Goal: Task Accomplishment & Management: Manage account settings

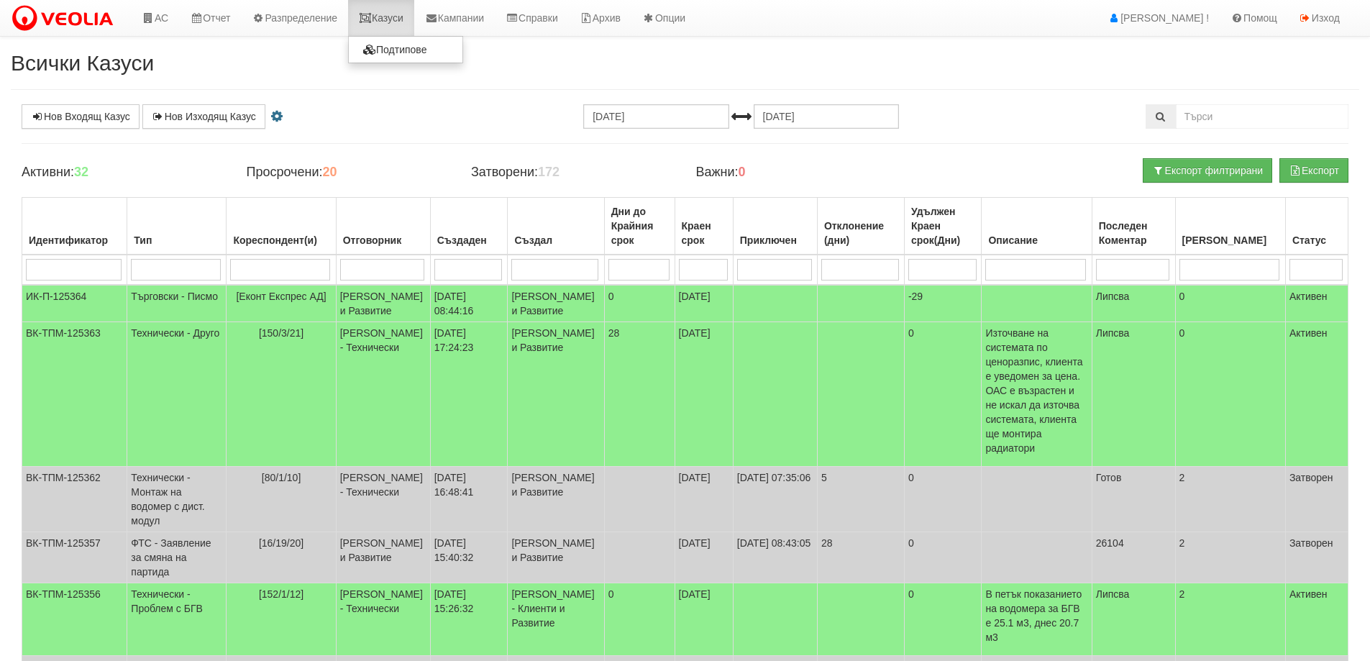
click at [387, 15] on link "Казуси" at bounding box center [381, 18] width 66 height 36
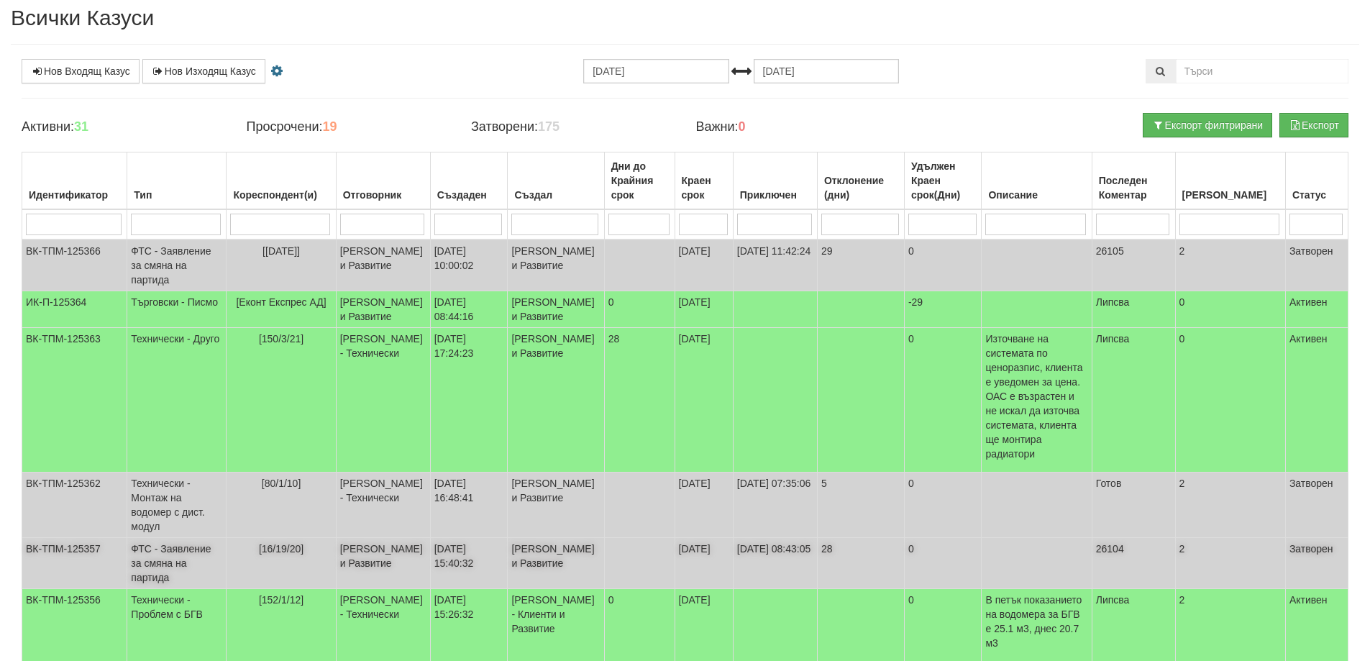
scroll to position [216, 0]
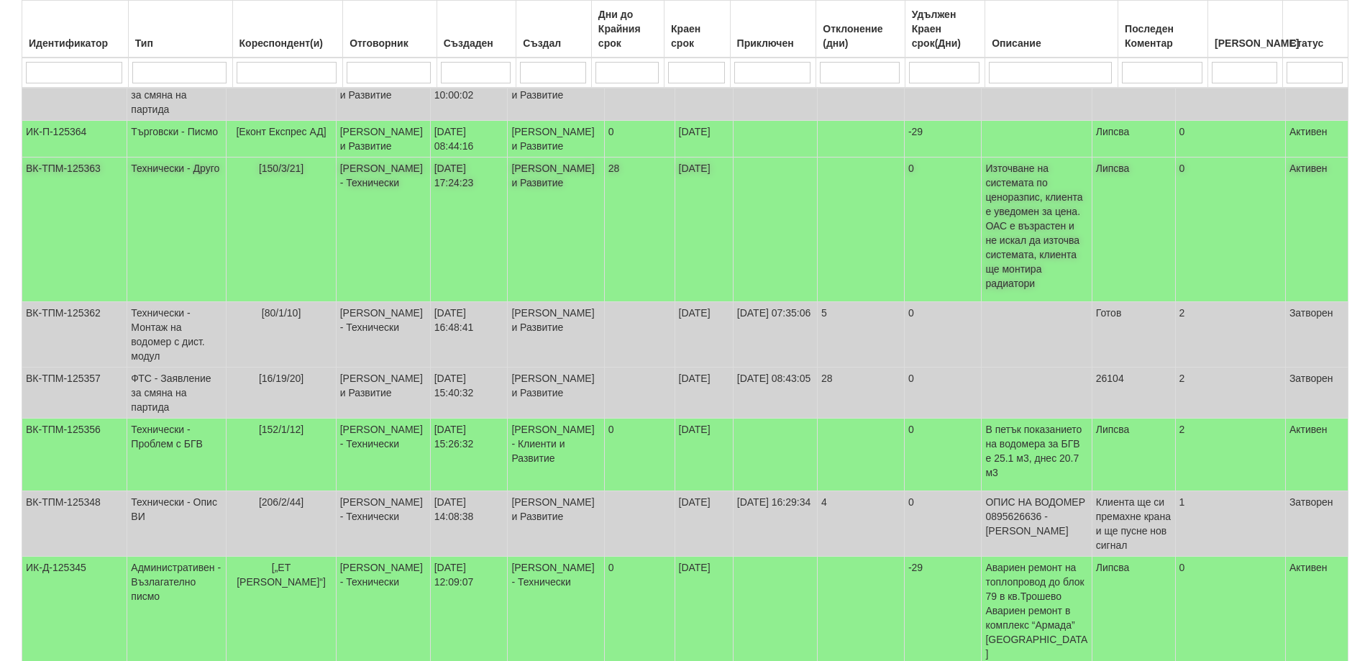
click at [283, 174] on span "[150/3/21]" at bounding box center [281, 169] width 45 height 12
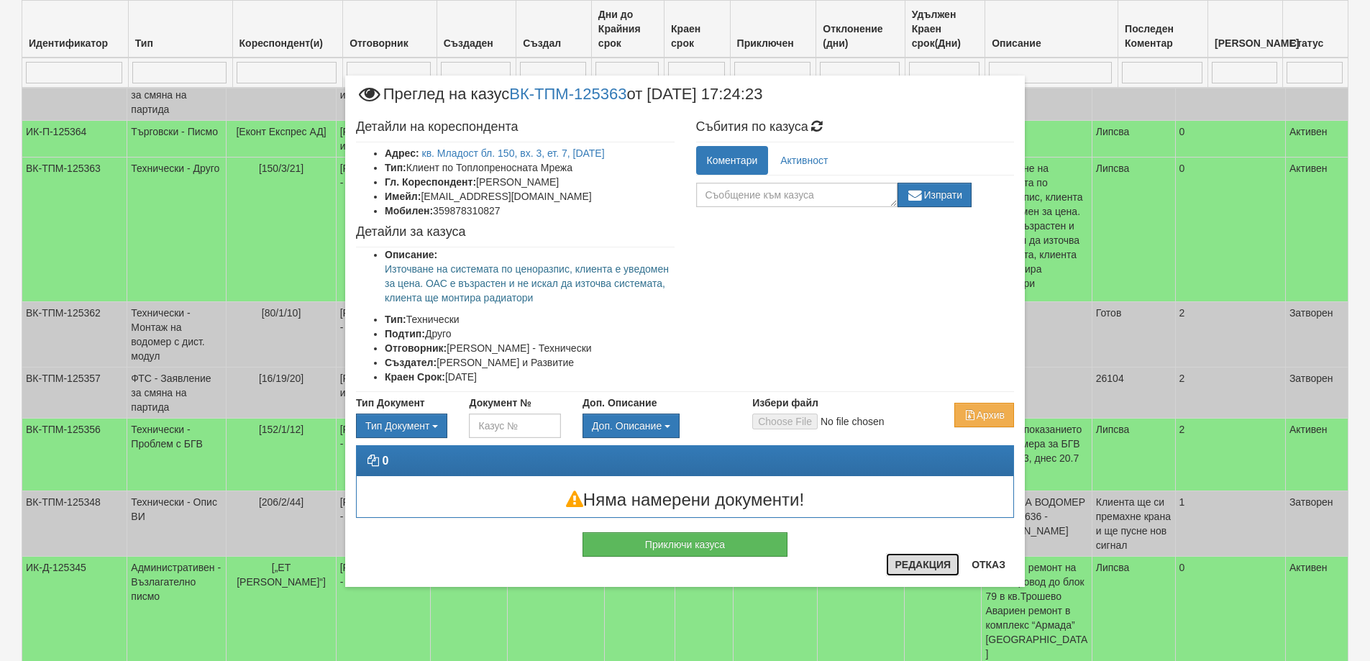
click at [915, 562] on button "Редакция" at bounding box center [922, 564] width 73 height 23
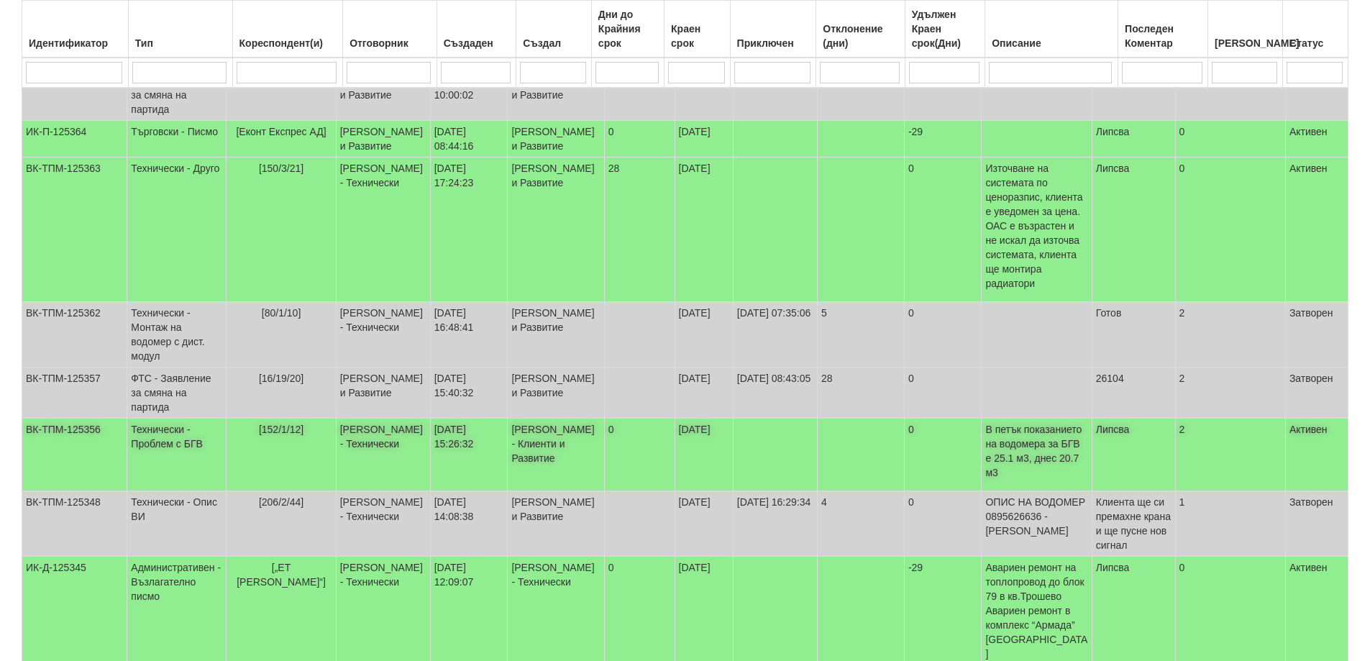
click at [288, 435] on span "[152/1/12]" at bounding box center [281, 430] width 45 height 12
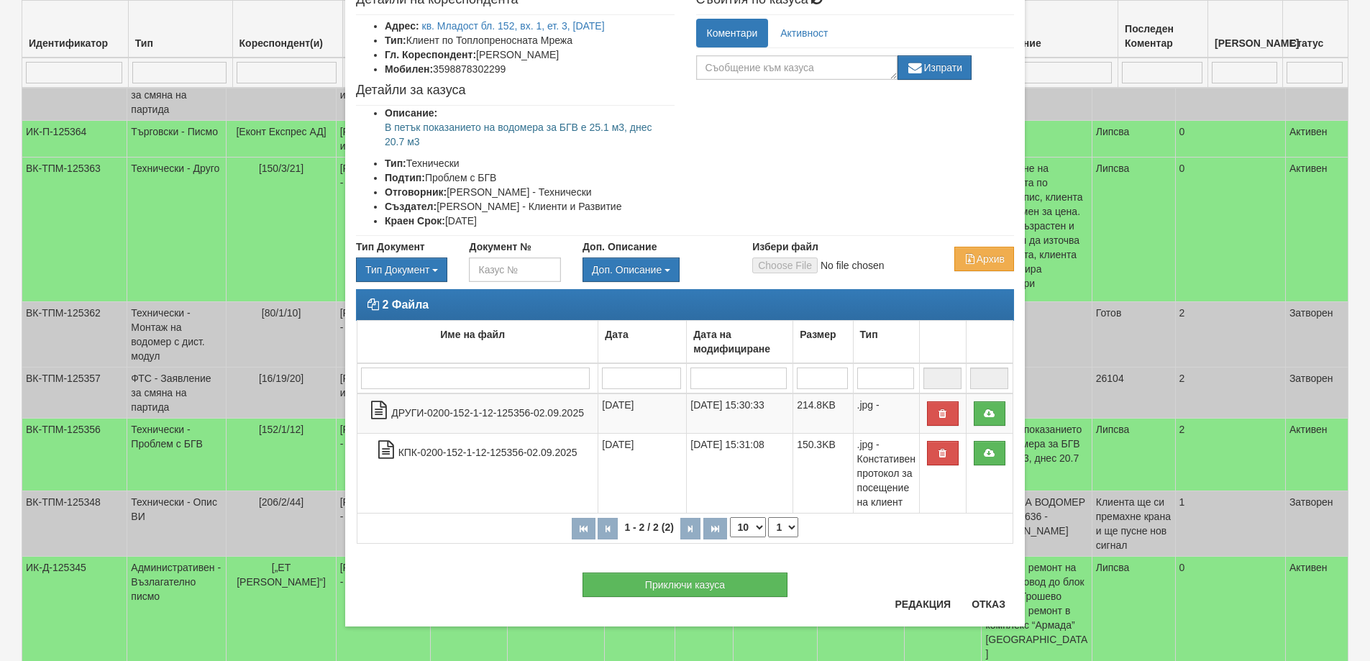
scroll to position [89, 0]
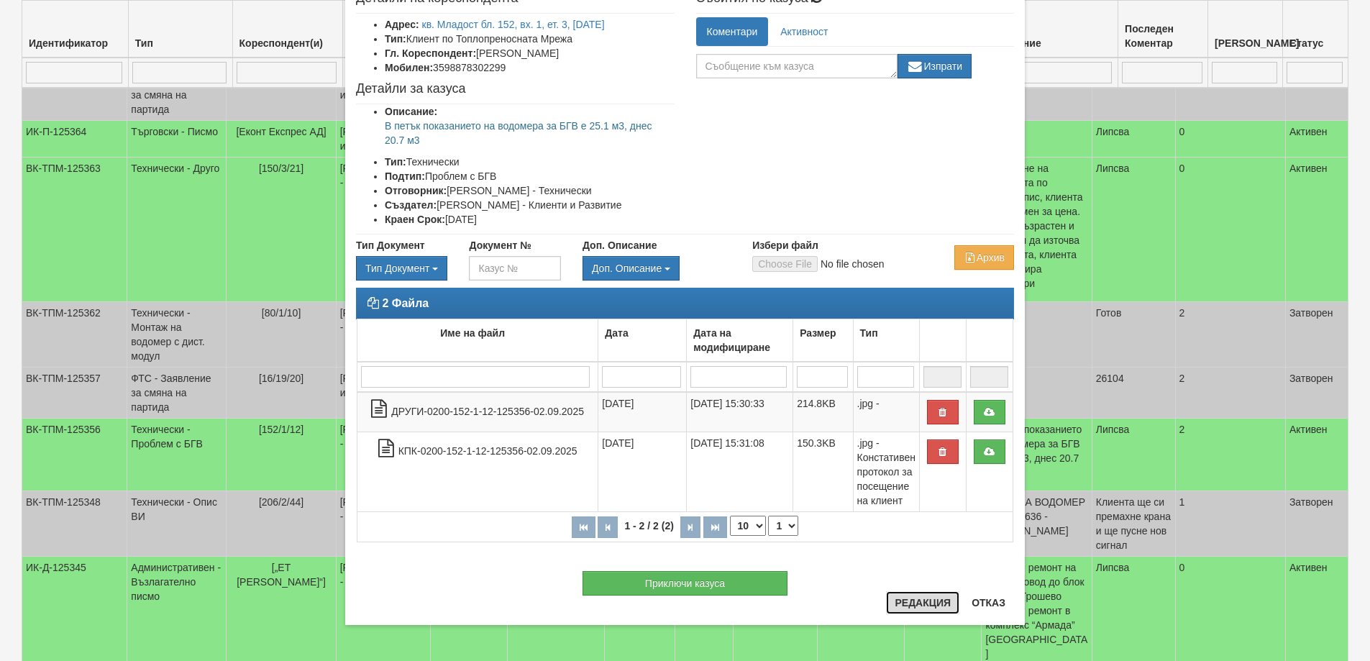
click at [895, 604] on button "Редакция" at bounding box center [922, 602] width 73 height 23
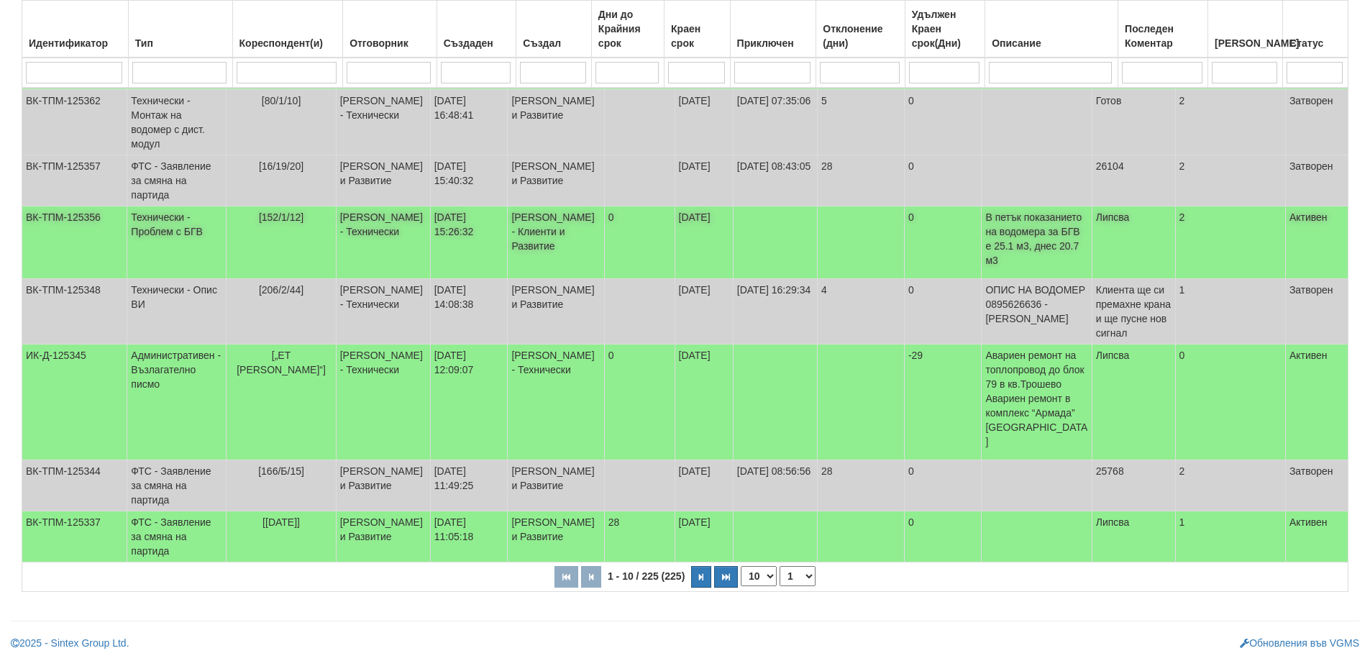
scroll to position [450, 0]
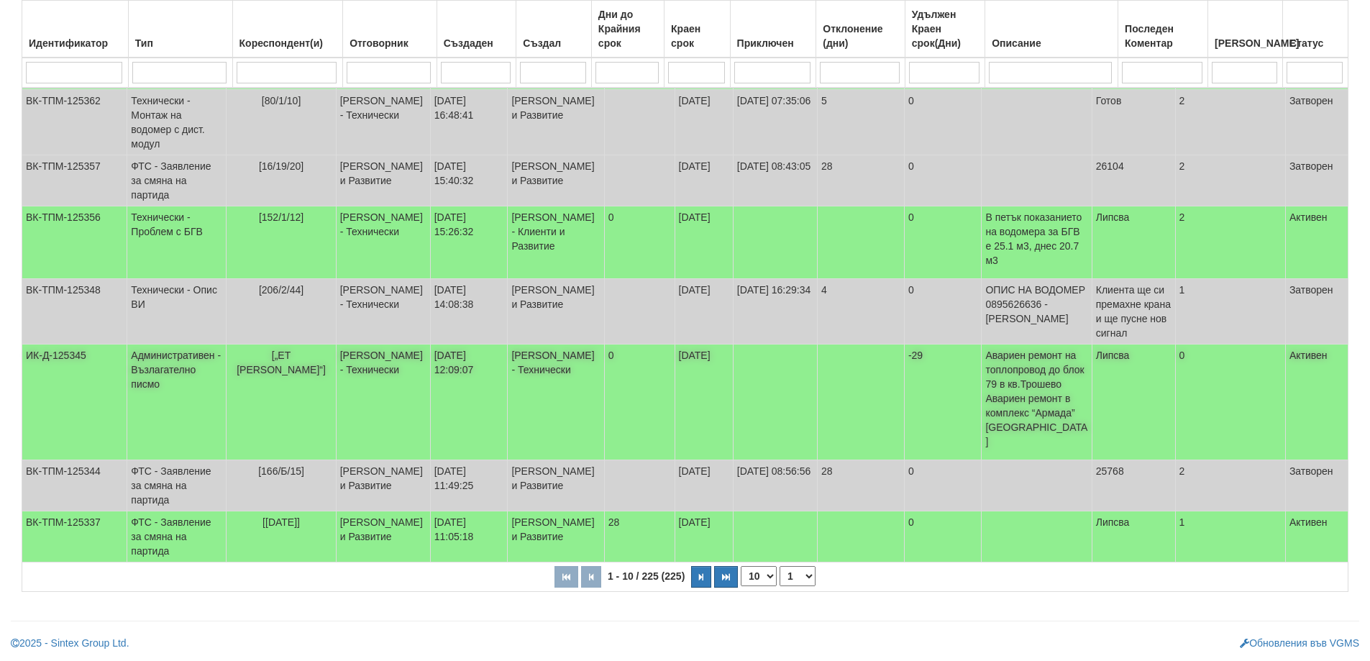
click at [146, 373] on td "Административен - Възлагателно писмо" at bounding box center [176, 403] width 99 height 116
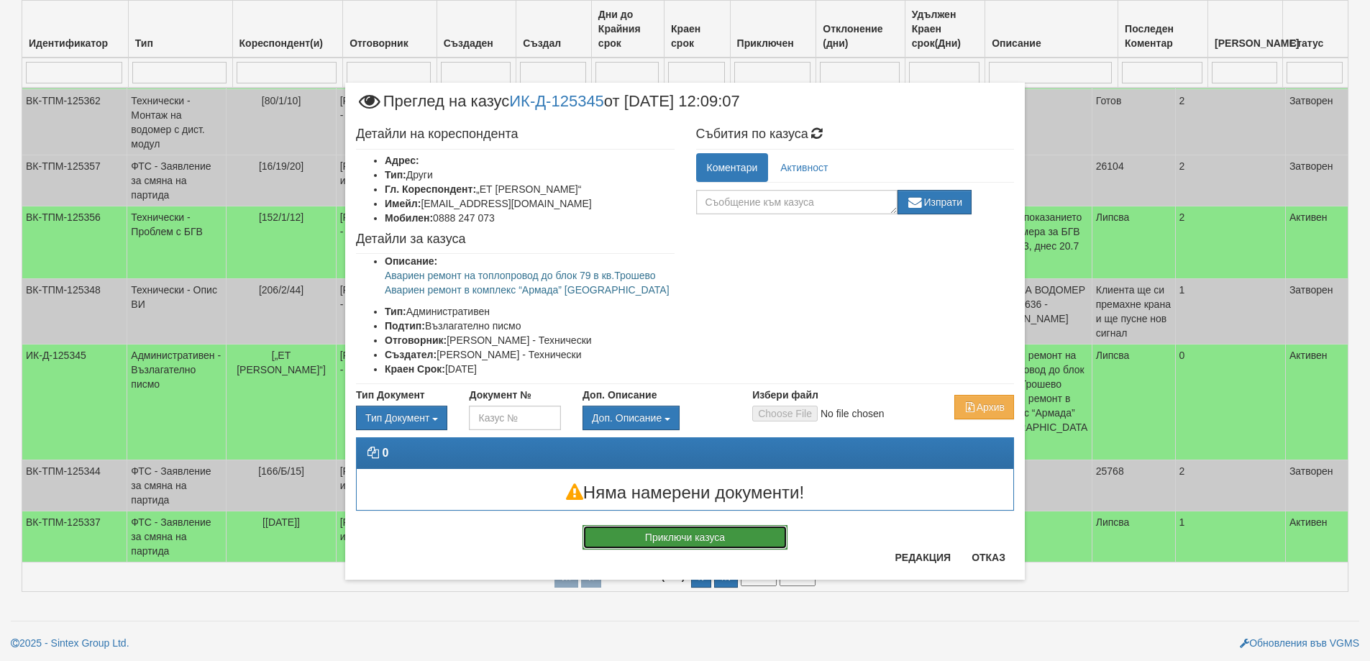
click at [663, 539] on button "Приключи казуса" at bounding box center [685, 537] width 205 height 24
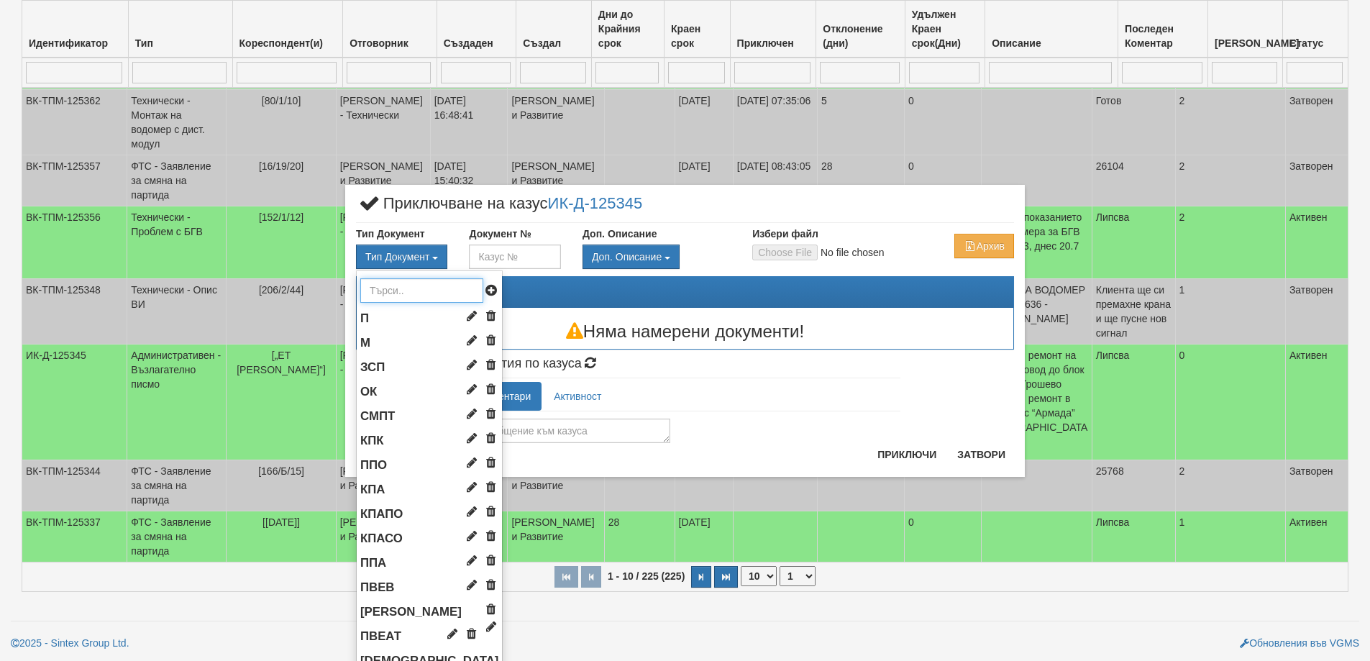
click at [404, 288] on input "text" at bounding box center [421, 290] width 123 height 24
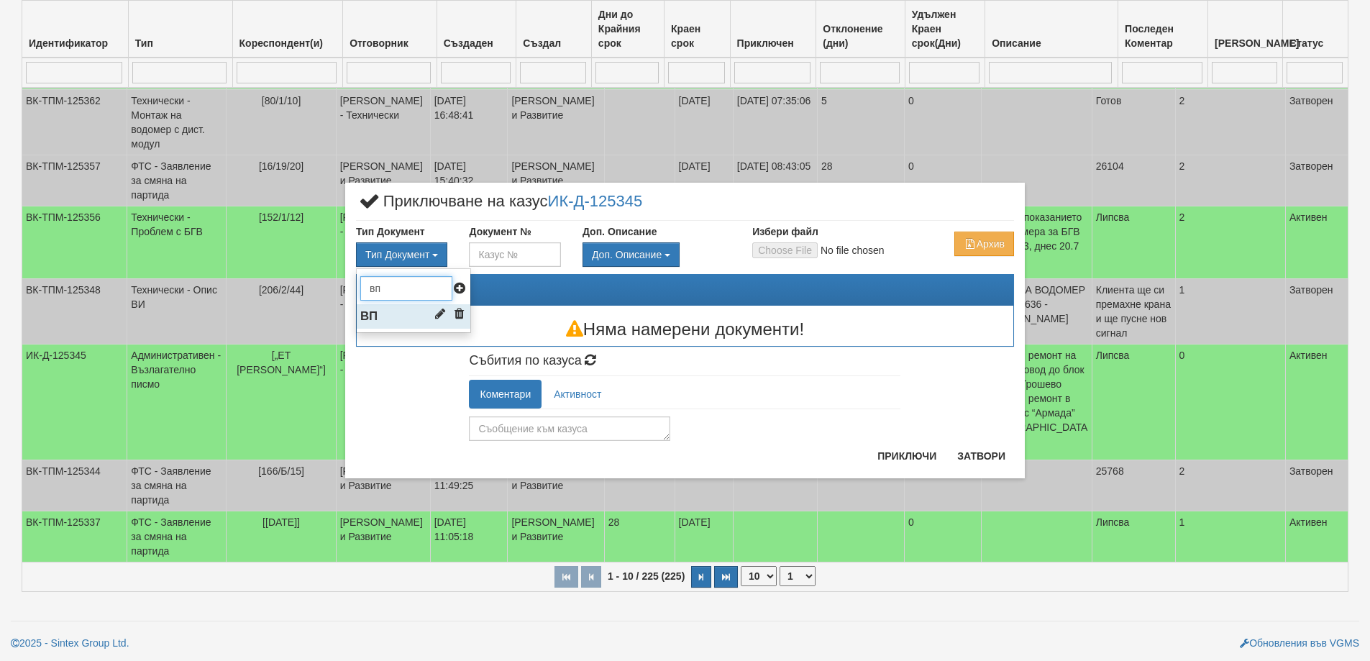
type input "вп"
click at [378, 316] on li "ВП" at bounding box center [414, 316] width 114 height 24
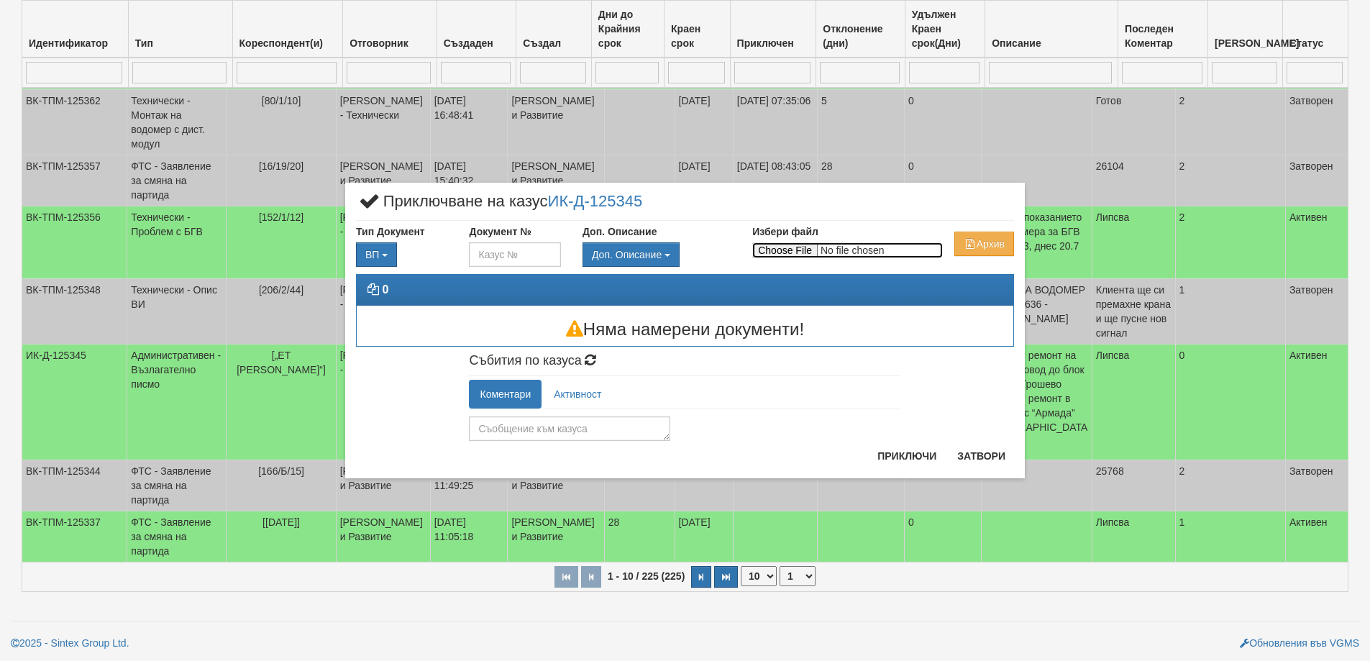
click at [779, 253] on input "Избери файл" at bounding box center [847, 250] width 191 height 16
type input "C:\fakepath\Възл_писмо_Станка_Василева.pdf"
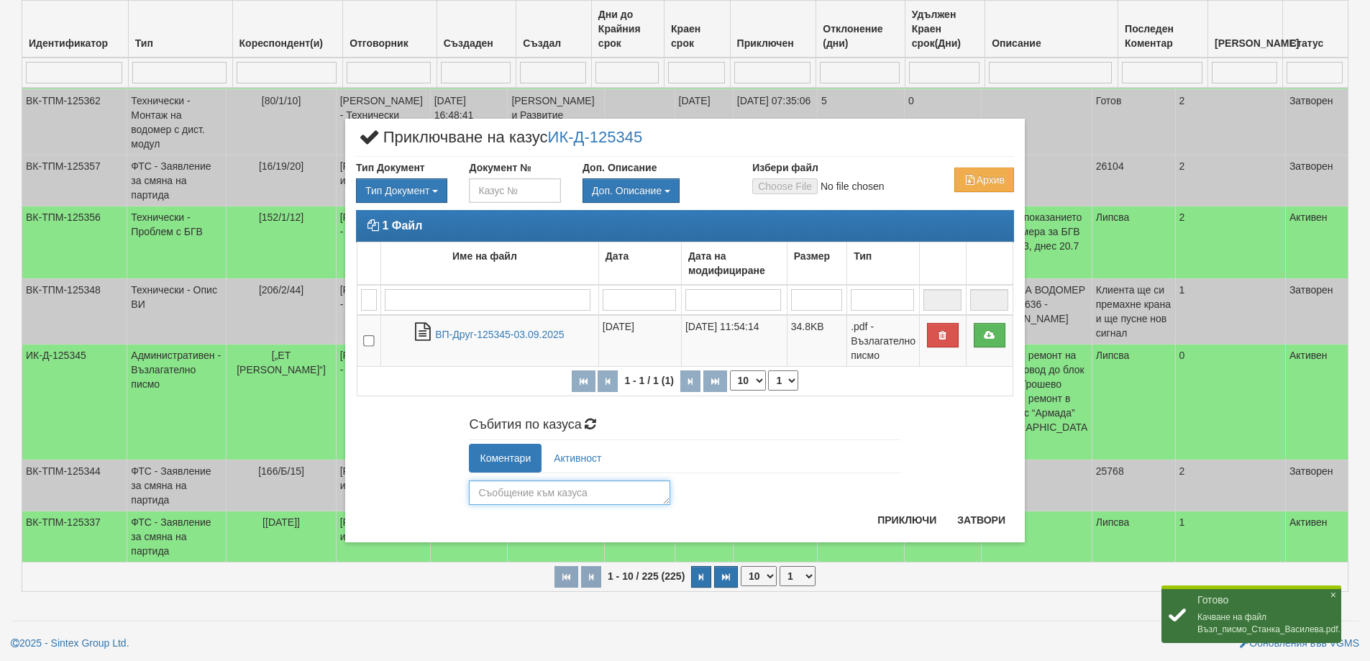
click at [534, 485] on textarea at bounding box center [569, 492] width 201 height 24
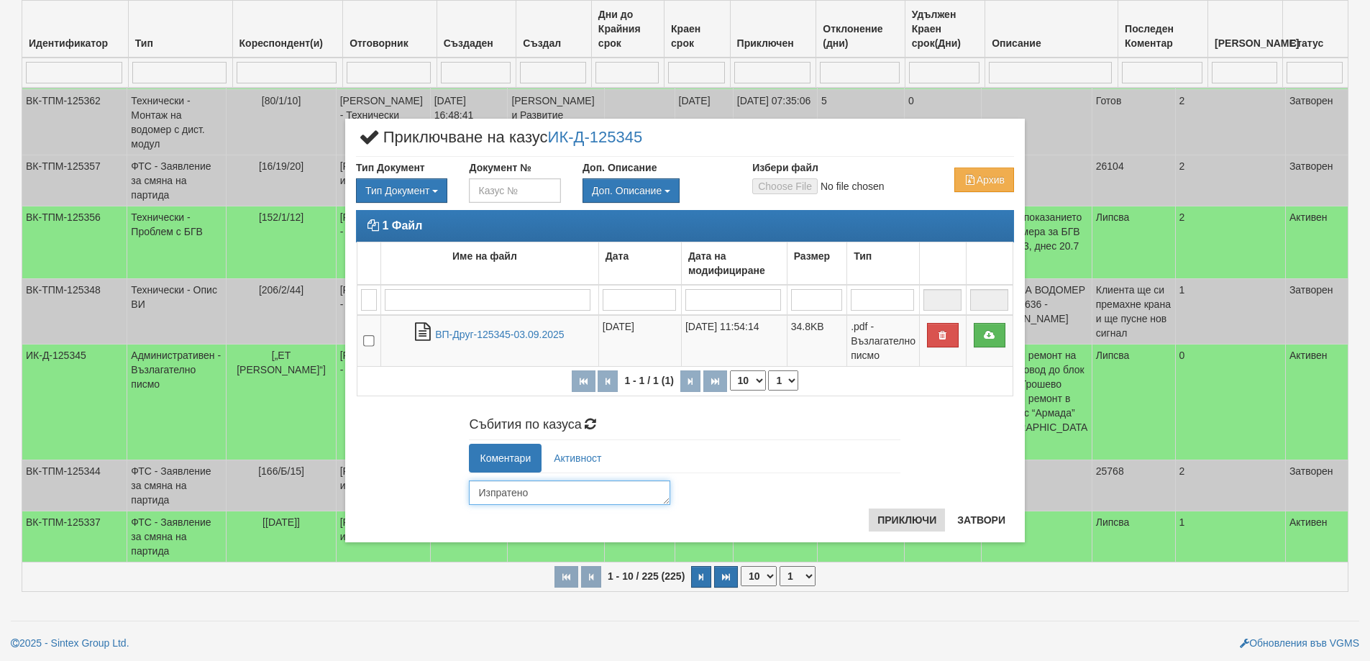
type textarea "Изпратено"
click at [922, 522] on button "Приключи" at bounding box center [907, 520] width 76 height 23
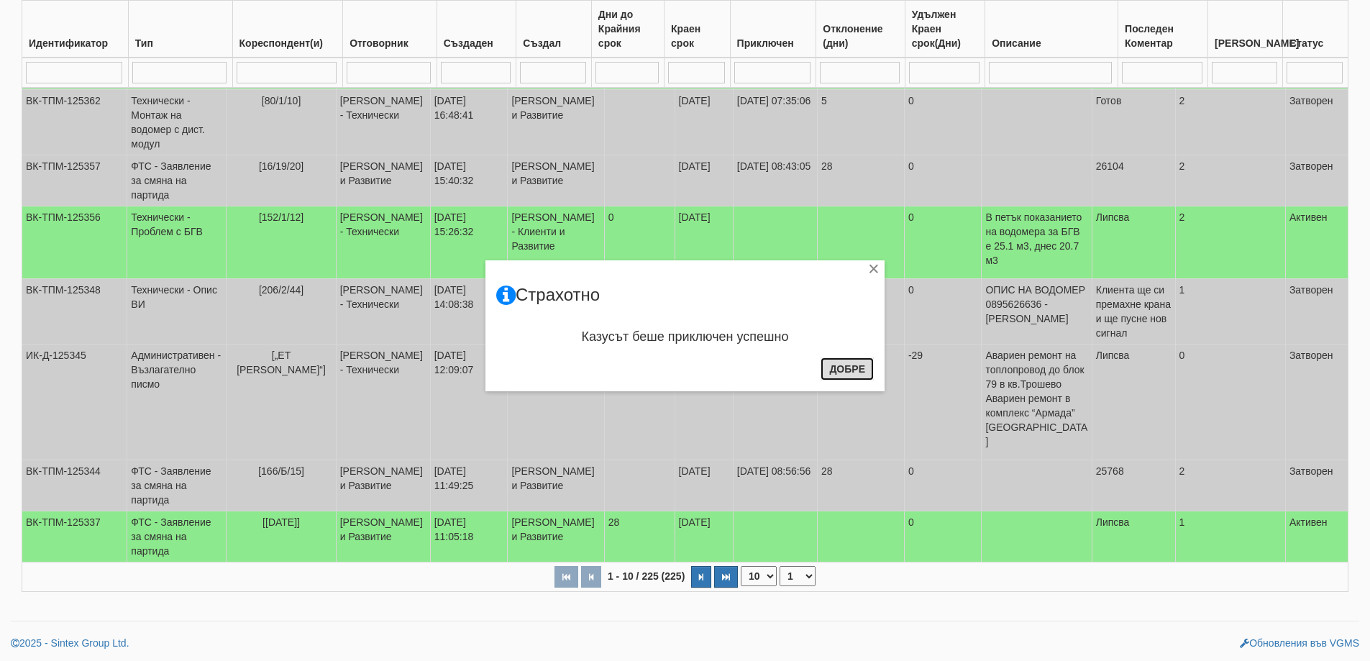
click at [855, 370] on button "Добре" at bounding box center [847, 368] width 53 height 23
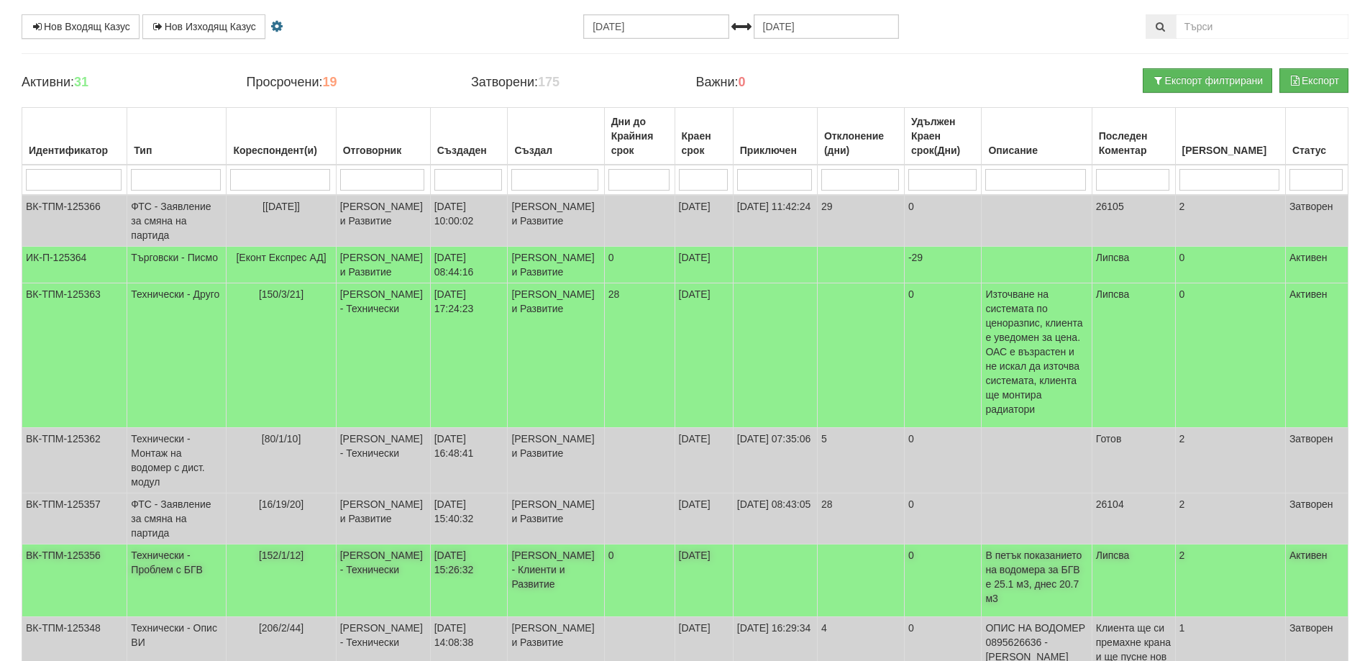
scroll to position [0, 0]
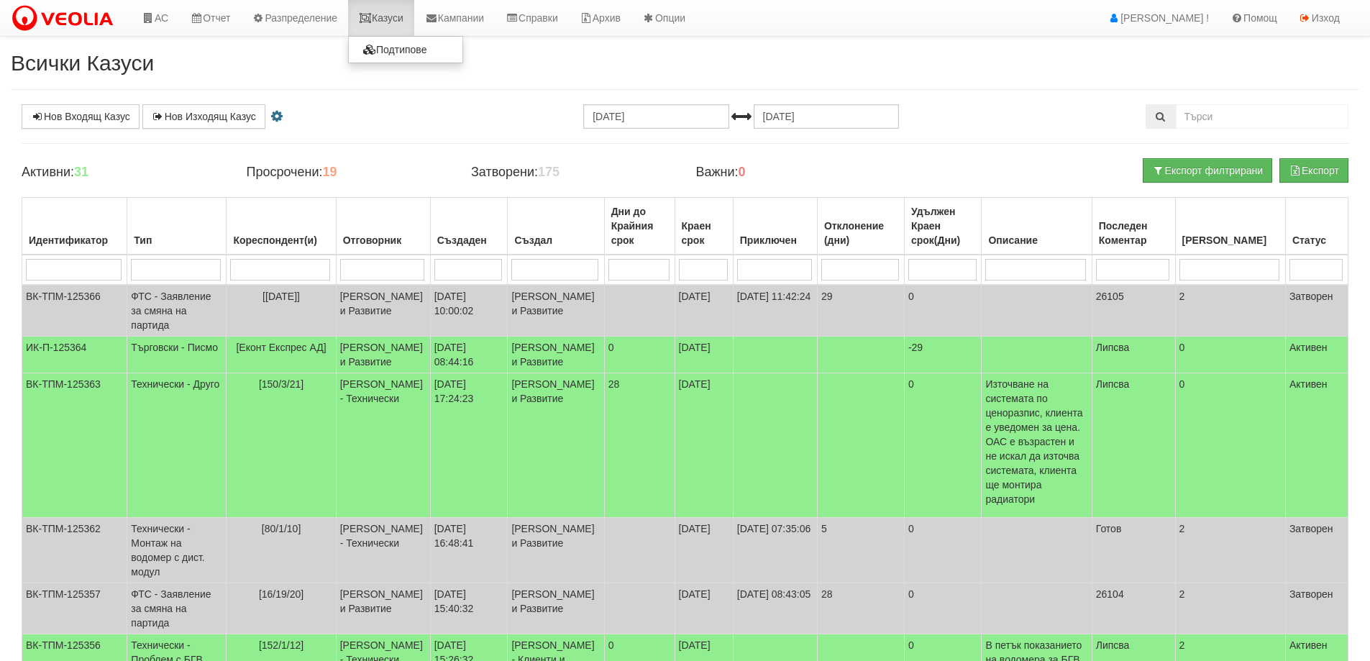
click at [400, 15] on link "Казуси" at bounding box center [381, 18] width 66 height 36
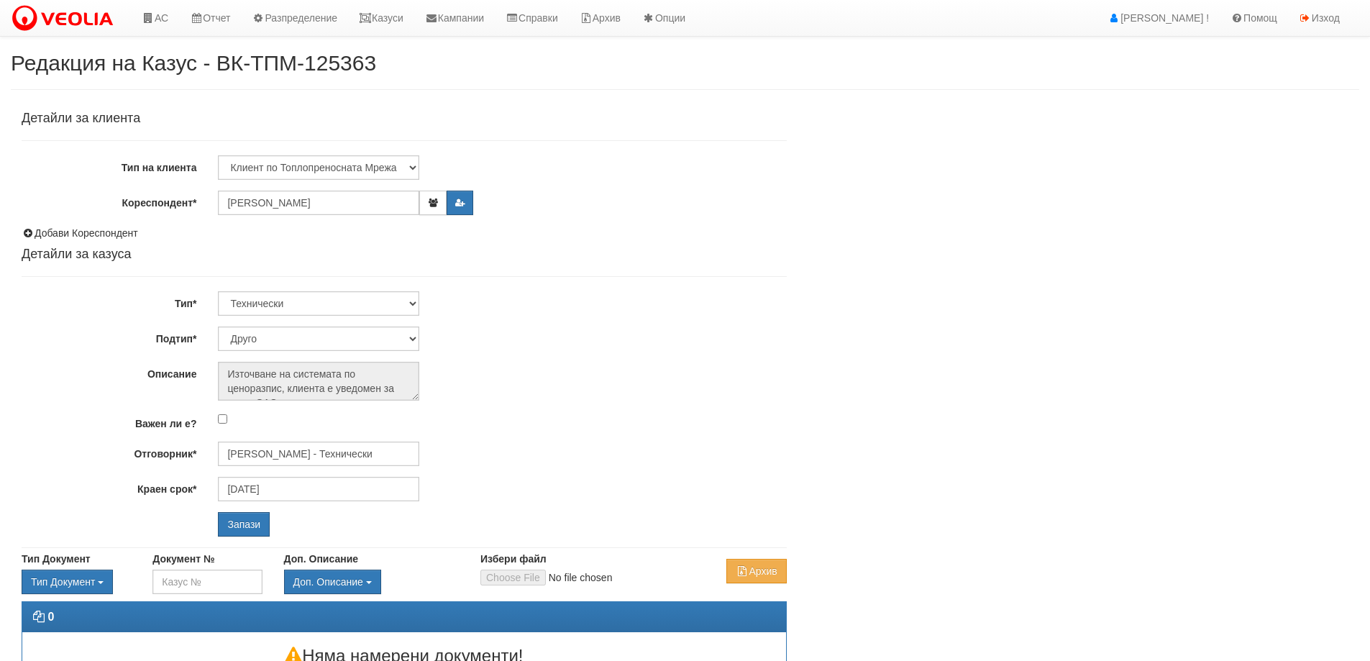
select select "Друго"
click at [324, 464] on input "[PERSON_NAME] - Технически" at bounding box center [318, 454] width 201 height 24
type input "P"
click at [293, 493] on div "[PERSON_NAME] - Технически" at bounding box center [628, 493] width 819 height 18
type input "[PERSON_NAME] - Технически"
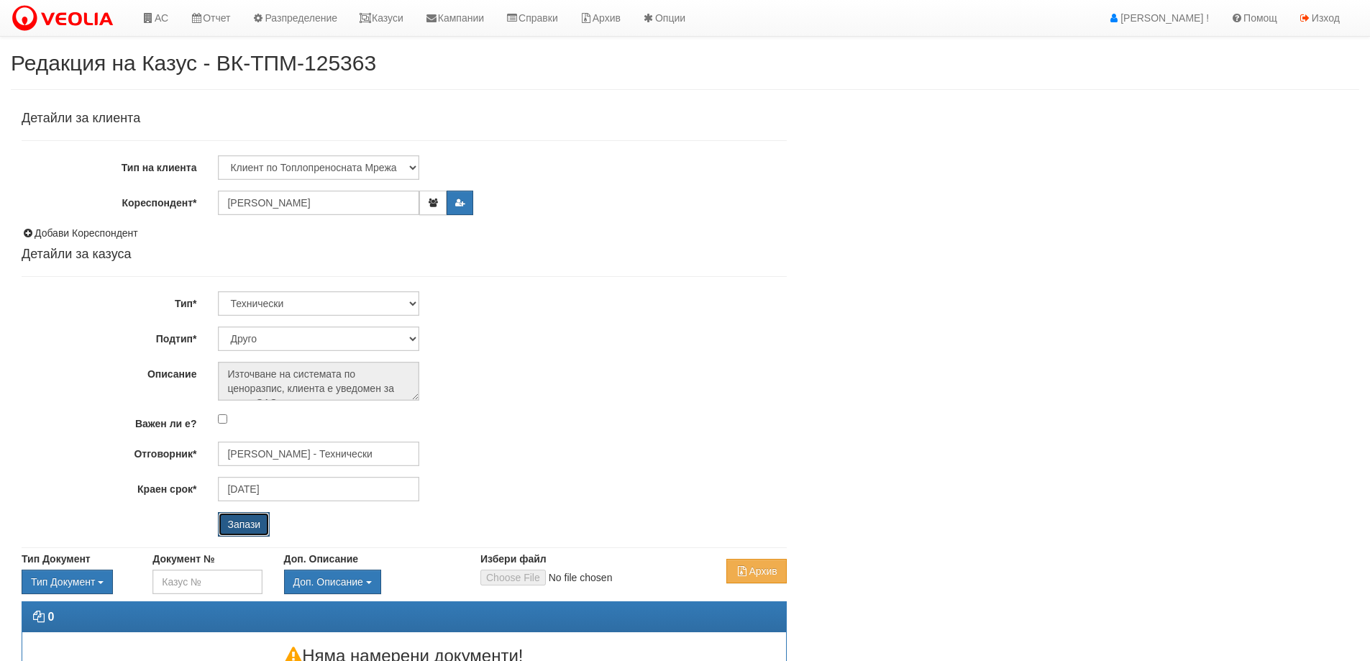
click at [250, 532] on input "Запази" at bounding box center [244, 524] width 52 height 24
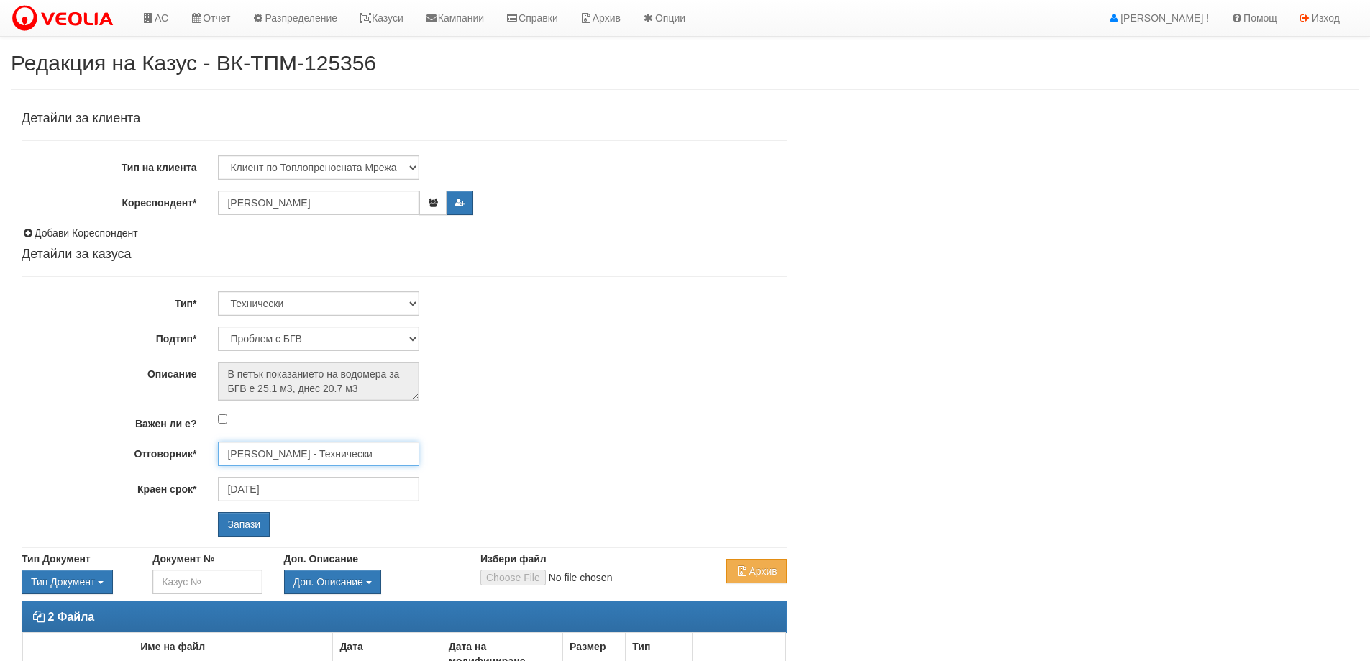
click at [273, 463] on input "[PERSON_NAME] - Технически" at bounding box center [318, 454] width 201 height 24
click at [287, 473] on div "Диян Стоянов - Технически" at bounding box center [628, 477] width 819 height 18
type input "Диян Стоянов - Технически"
click at [253, 537] on div "Детайли за клиента Тип на клиента Клиент по Топлопреносната Мрежа Институция Па…" at bounding box center [404, 325] width 787 height 443
click at [250, 530] on input "Запази" at bounding box center [244, 524] width 52 height 24
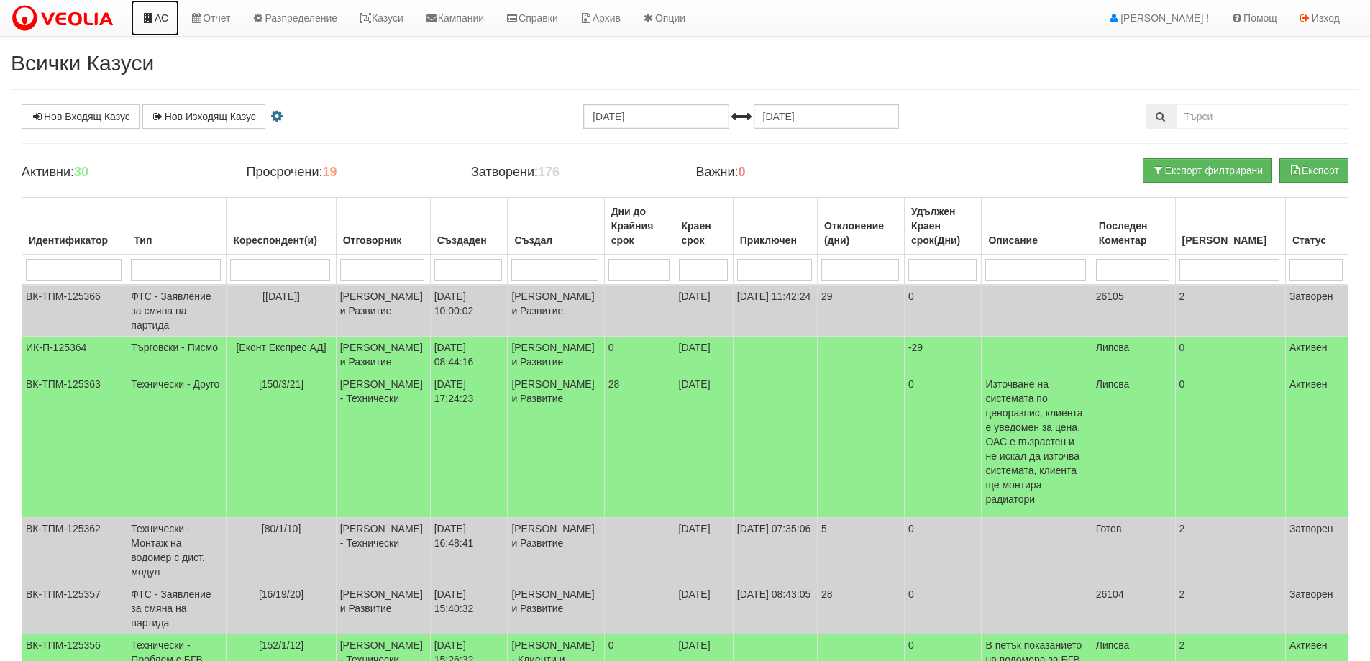
click at [167, 21] on link "АС" at bounding box center [155, 18] width 48 height 36
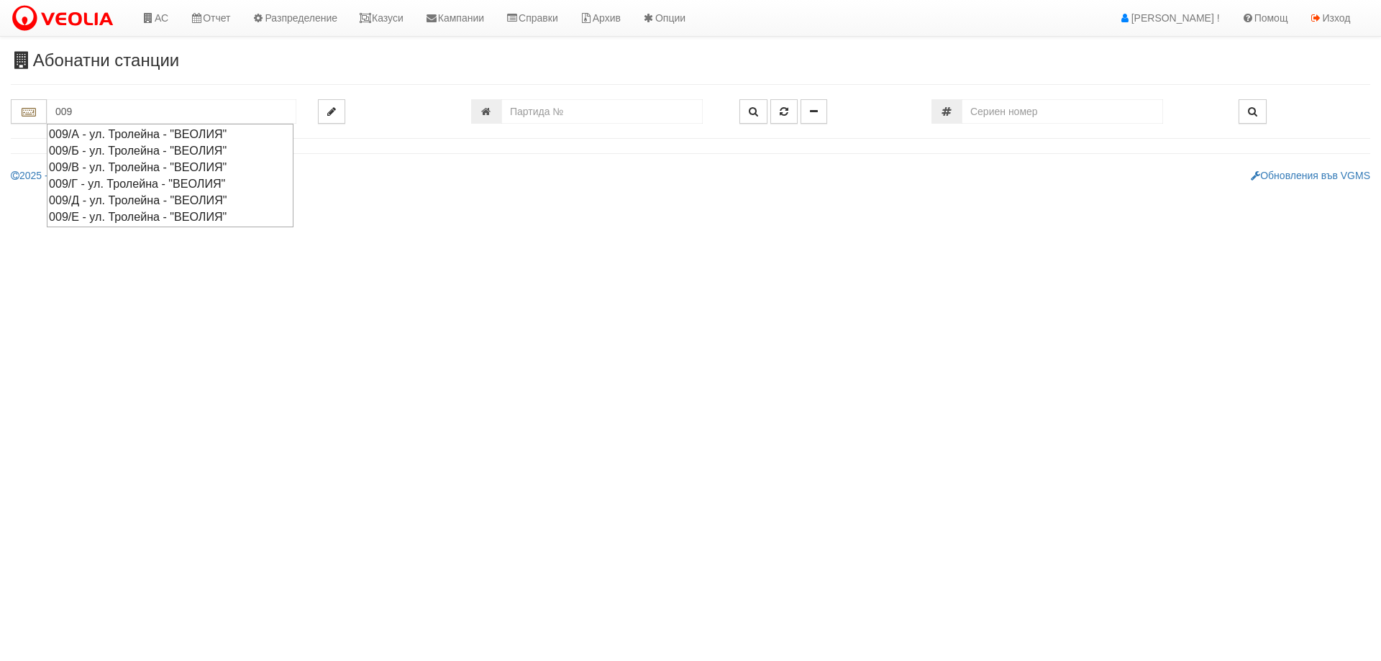
click at [122, 136] on div "009/А - ул. Тролейна - "ВЕОЛИЯ"" at bounding box center [170, 134] width 242 height 17
type input "009/А - ул. Тролейна - "ВЕОЛИЯ""
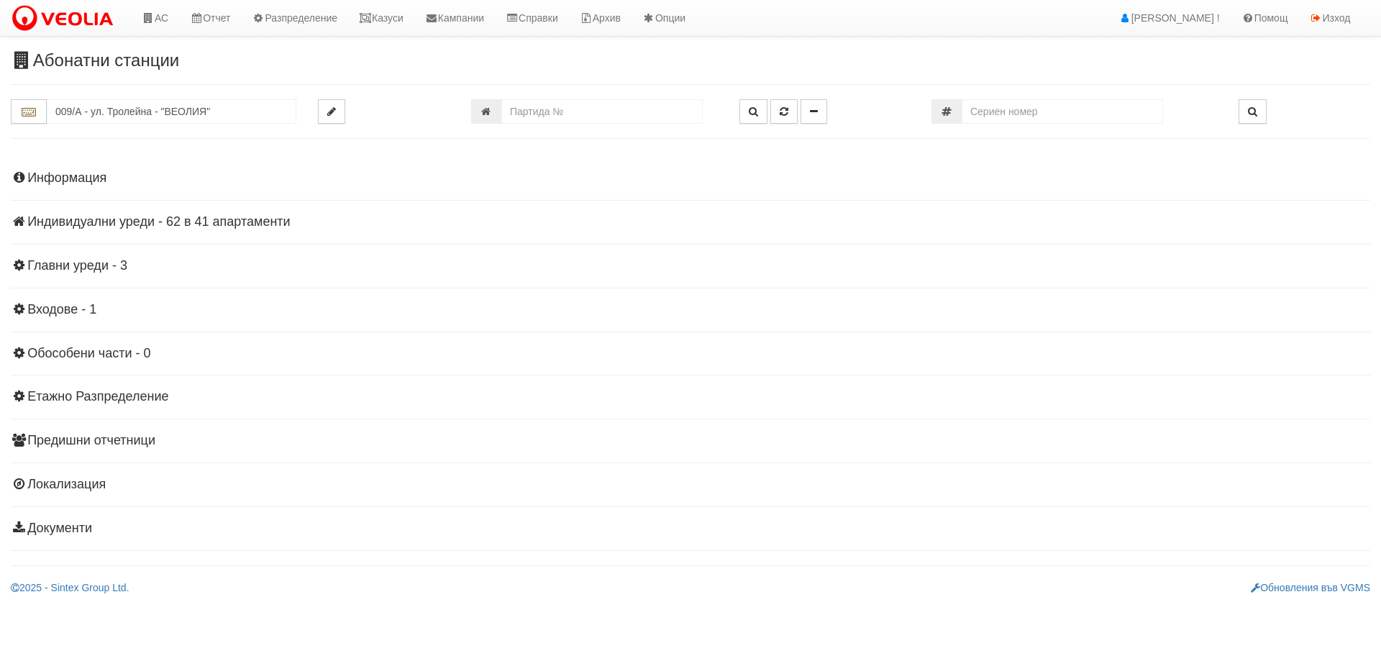
click at [93, 268] on h4 "Главни уреди - 3" at bounding box center [690, 266] width 1359 height 14
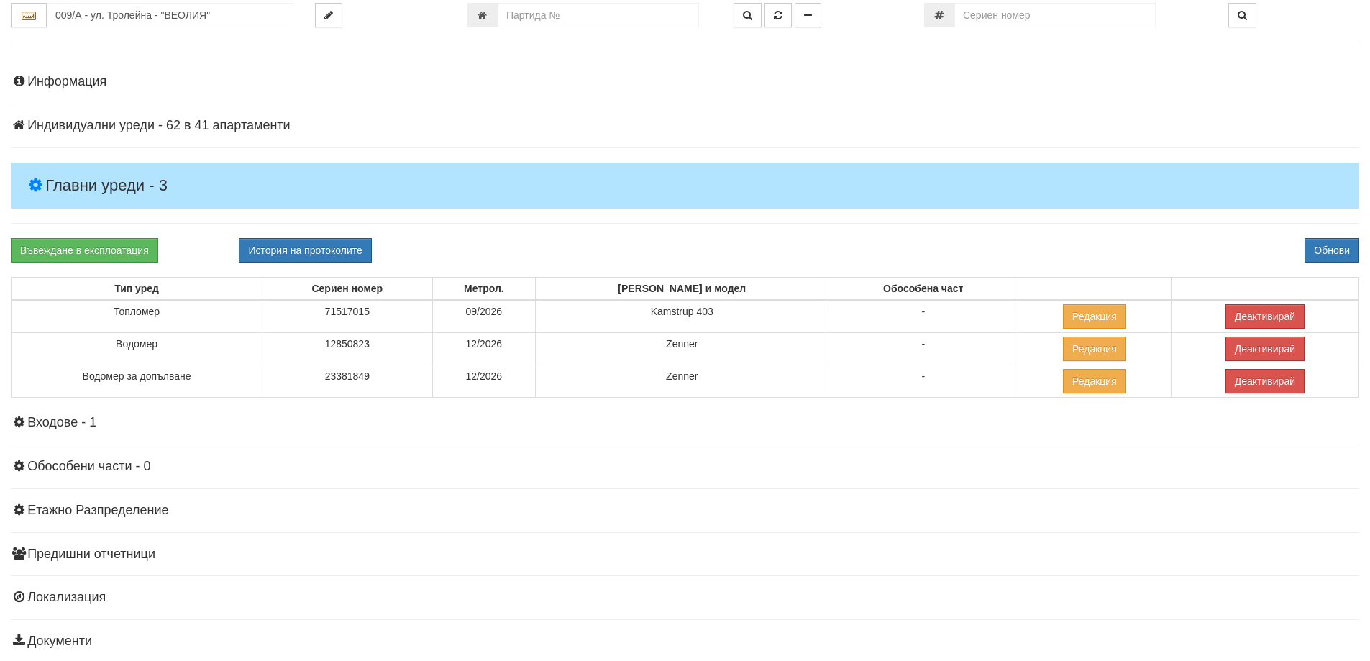
scroll to position [144, 0]
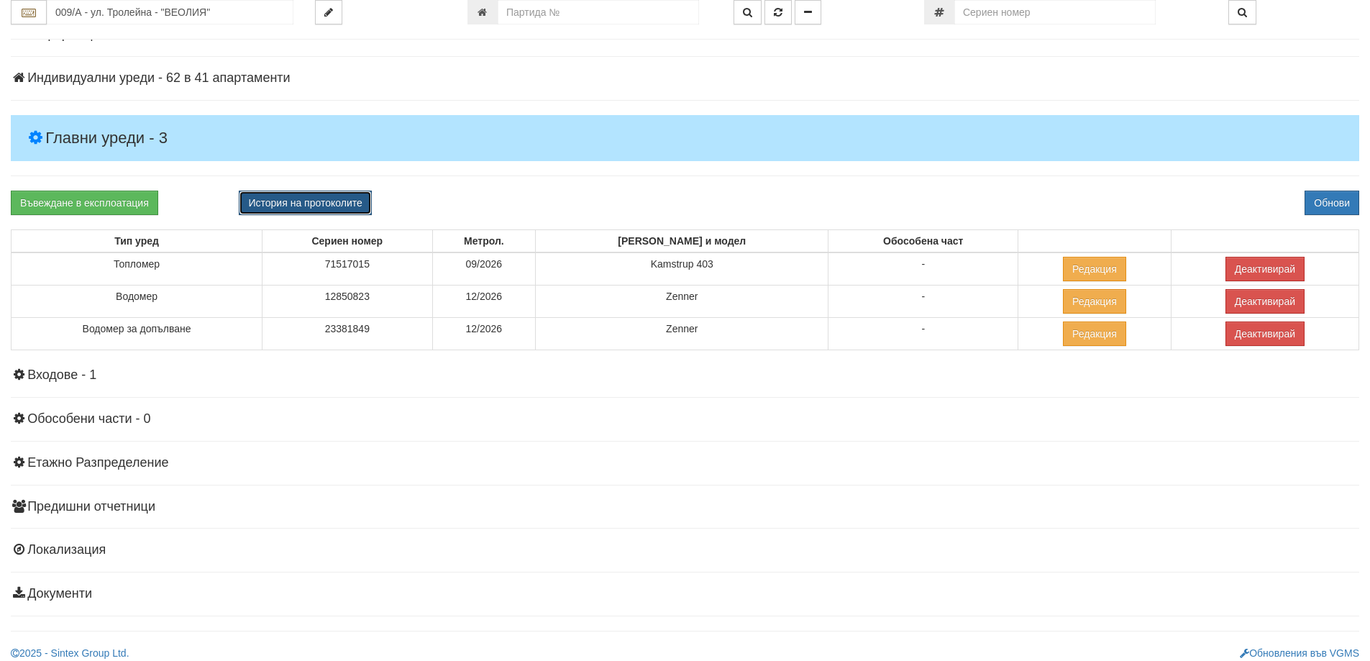
click at [330, 206] on button "История на протоколите" at bounding box center [305, 203] width 132 height 24
